Goal: Task Accomplishment & Management: Complete application form

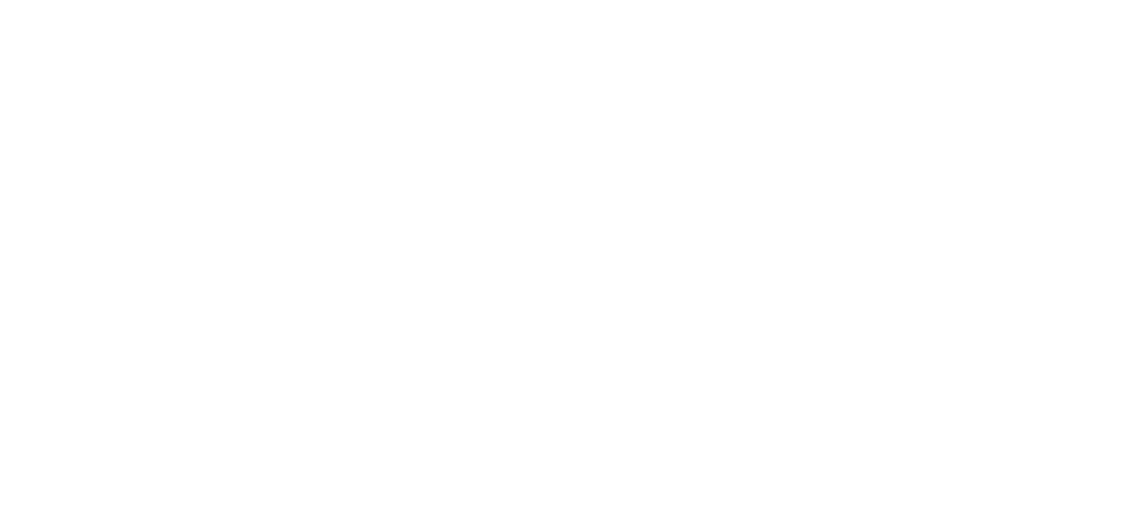
type input "lenzo78@gmail.com"
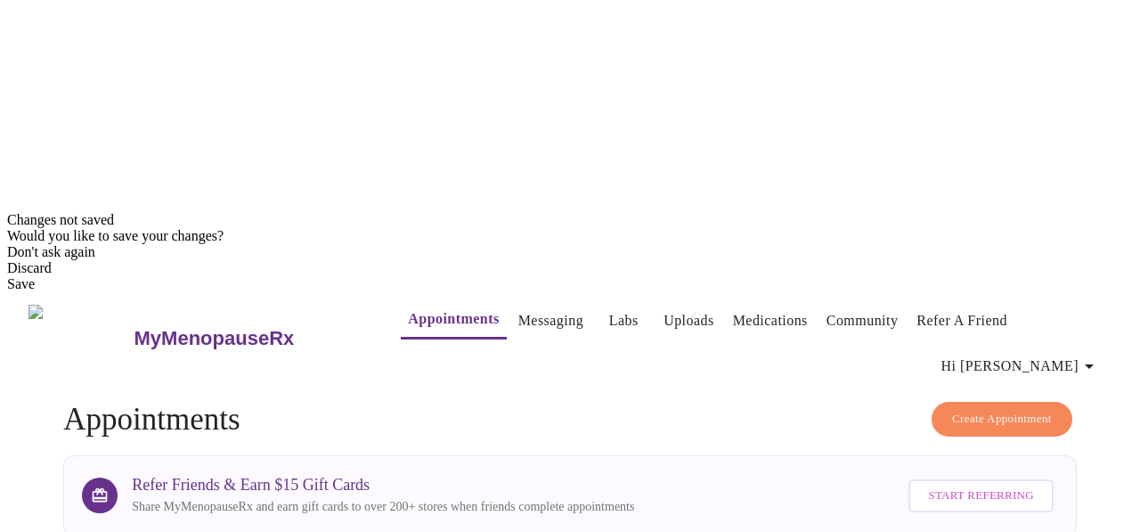
scroll to position [491, 0]
